Goal: Go to known website: Access a specific website the user already knows

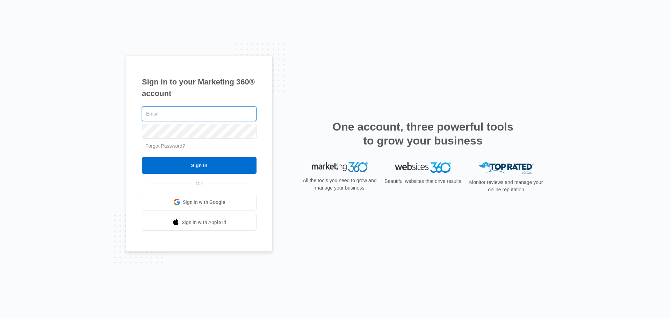
type input "[PERSON_NAME][EMAIL_ADDRESS][PERSON_NAME][DOMAIN_NAME]"
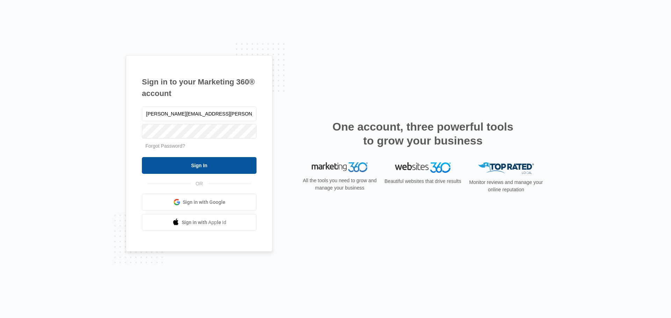
click at [235, 170] on input "Sign In" at bounding box center [199, 165] width 115 height 17
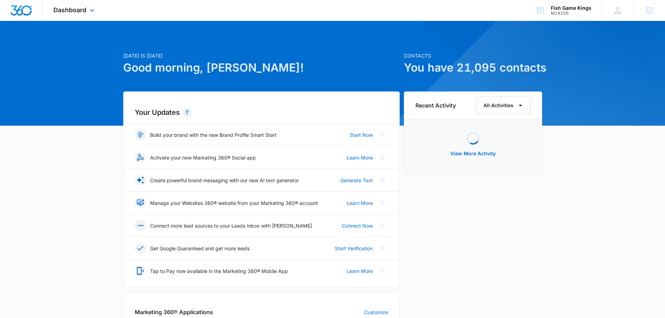
click at [73, 14] on div "Dashboard Apps Reputation Websites Forms CRM Email Social Content Ads Intellige…" at bounding box center [75, 10] width 64 height 21
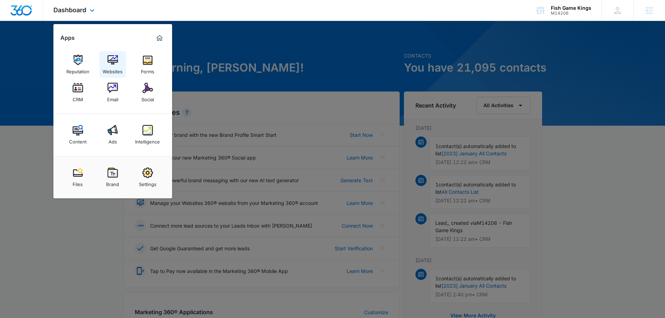
click at [120, 58] on link "Websites" at bounding box center [113, 64] width 27 height 27
